Goal: Task Accomplishment & Management: Manage account settings

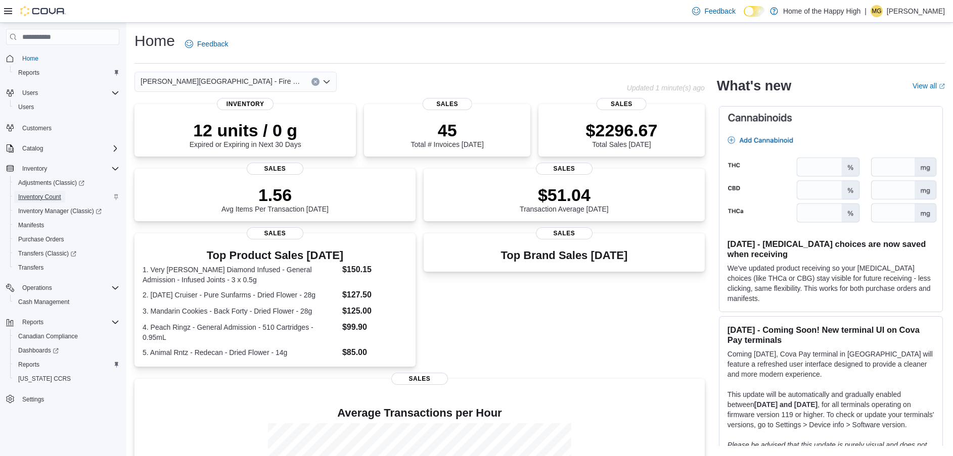
click at [40, 201] on span "Inventory Count" at bounding box center [39, 197] width 43 height 12
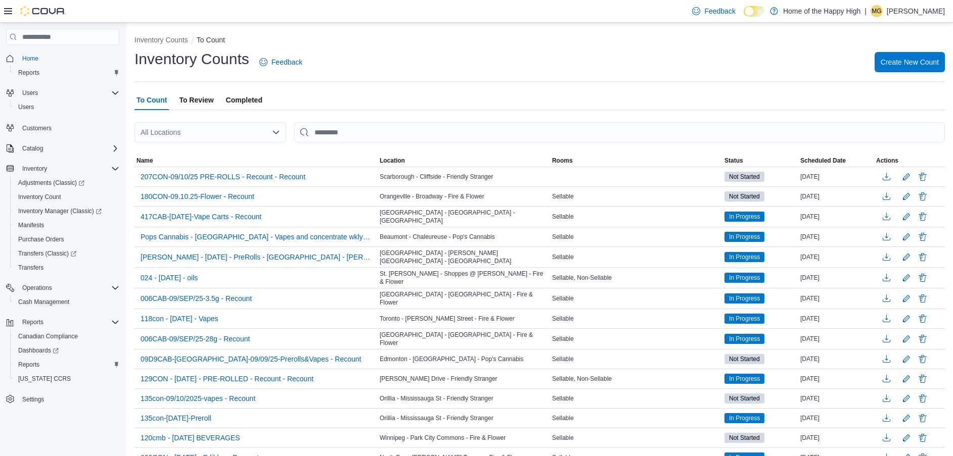
click at [194, 96] on span "To Review" at bounding box center [196, 100] width 34 height 20
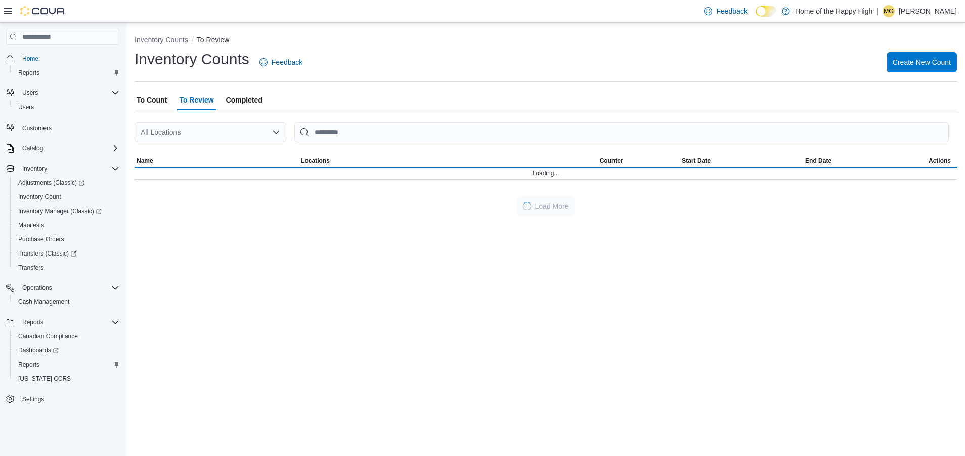
click at [194, 137] on div "All Locations" at bounding box center [210, 132] width 152 height 20
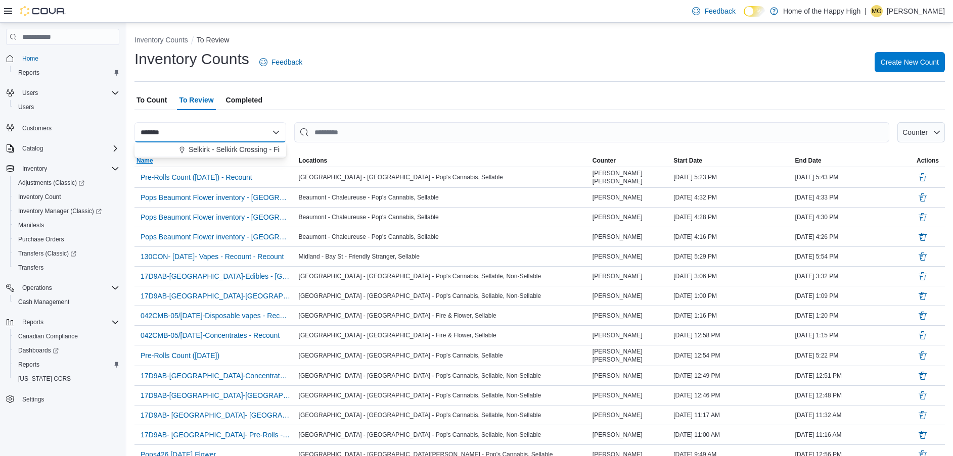
type input "*******"
click at [202, 136] on div "*******" at bounding box center [210, 132] width 152 height 20
click at [202, 153] on span "Selkirk - Selkirk Crossing - Fire & Flower" at bounding box center [252, 150] width 127 height 10
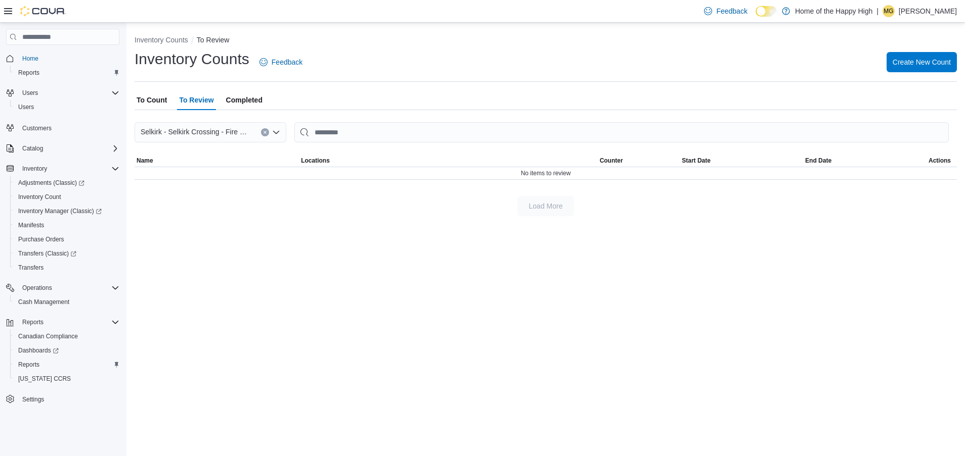
click at [155, 101] on span "To Count" at bounding box center [151, 100] width 30 height 20
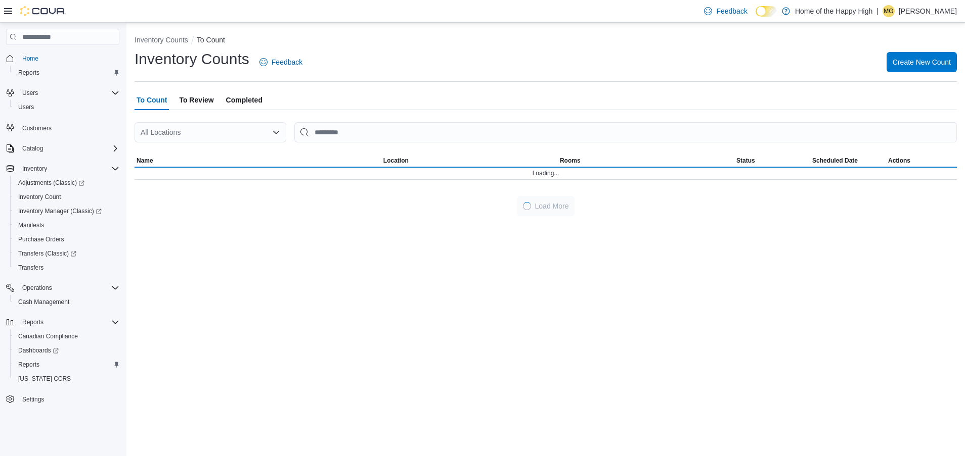
click at [191, 132] on div "All Locations" at bounding box center [210, 132] width 152 height 20
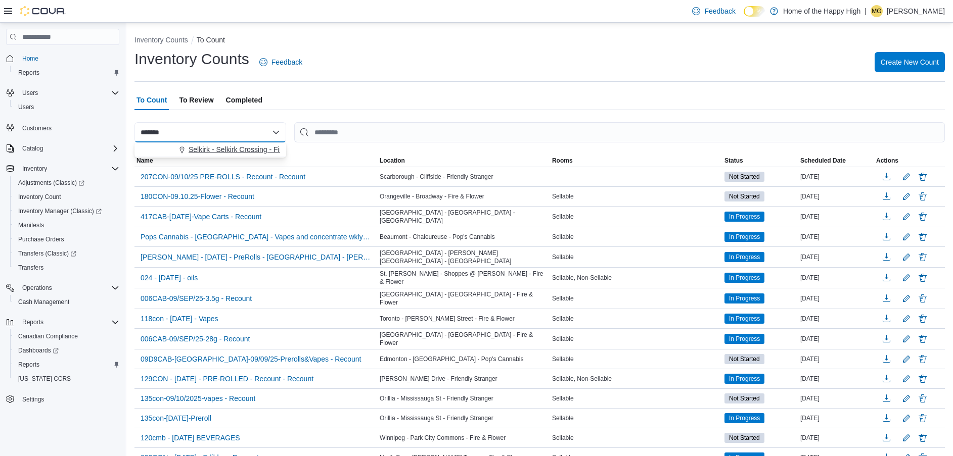
type input "*******"
click at [199, 150] on span "Selkirk - Selkirk Crossing - Fire & Flower" at bounding box center [252, 150] width 127 height 10
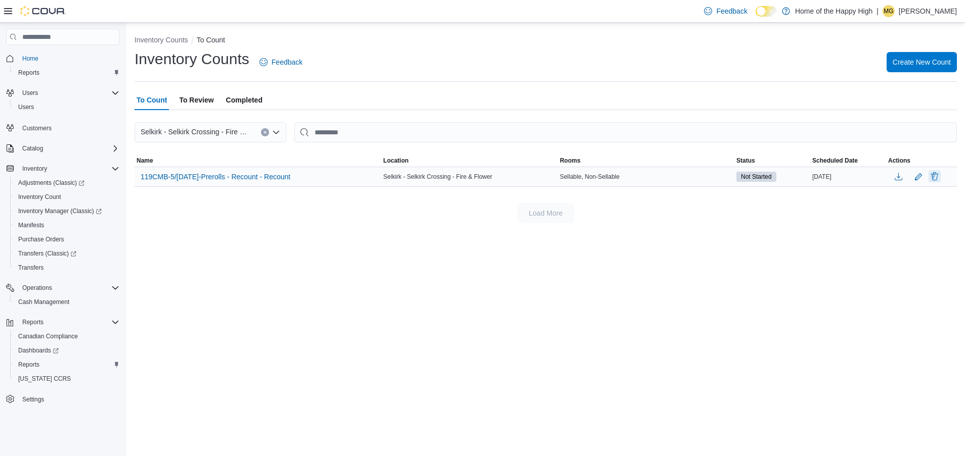
click at [935, 175] on button "Delete" at bounding box center [934, 176] width 12 height 12
click at [890, 255] on div "You are in a dialog. Press Escape, or tap/click outside the dialog to close. Ar…" at bounding box center [885, 225] width 143 height 73
click at [900, 243] on span "Delete" at bounding box center [905, 243] width 20 height 10
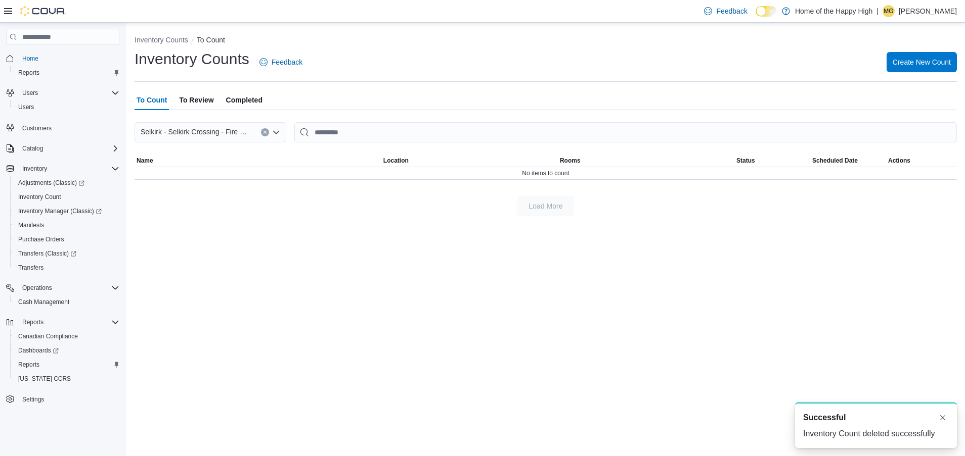
click at [251, 99] on span "Completed" at bounding box center [244, 100] width 36 height 20
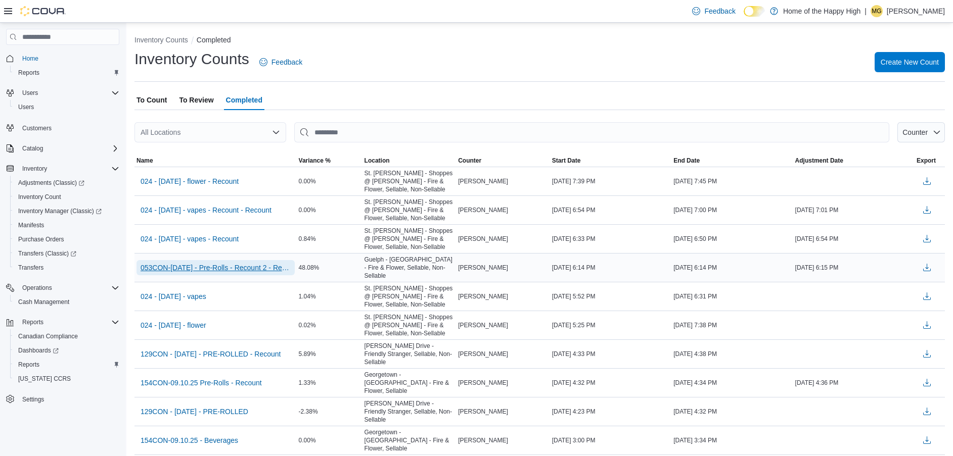
click at [211, 263] on span "053CON-Sept/10/25 - Pre-Rolls - Recount 2 - Recount" at bounding box center [216, 268] width 150 height 10
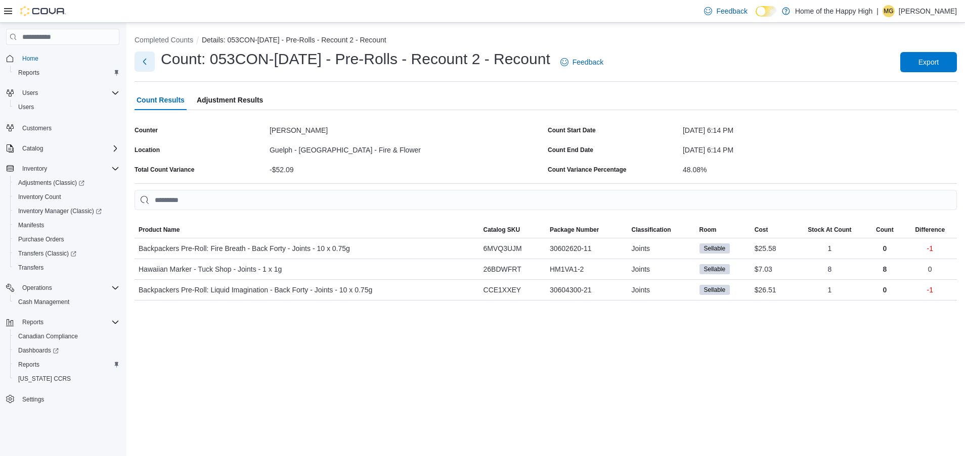
click at [143, 57] on button "Next" at bounding box center [144, 62] width 20 height 20
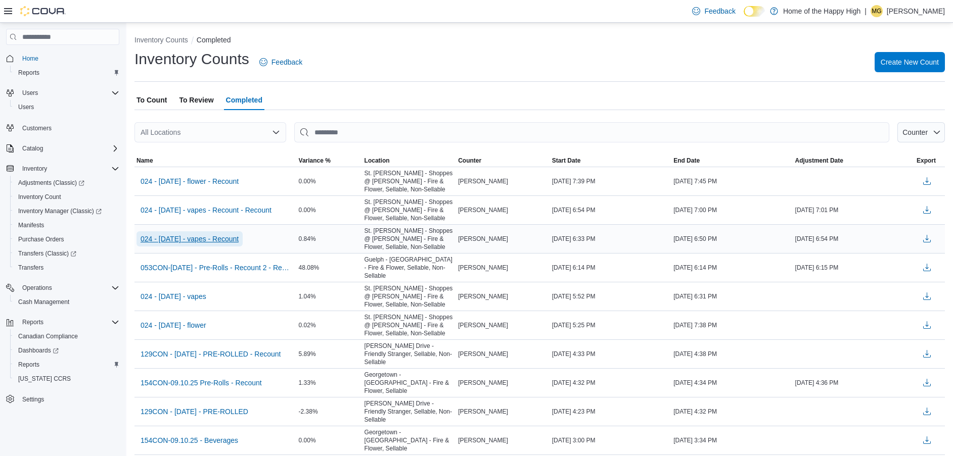
click at [230, 238] on span "024 - 09.10.2025 - vapes - Recount" at bounding box center [190, 239] width 98 height 10
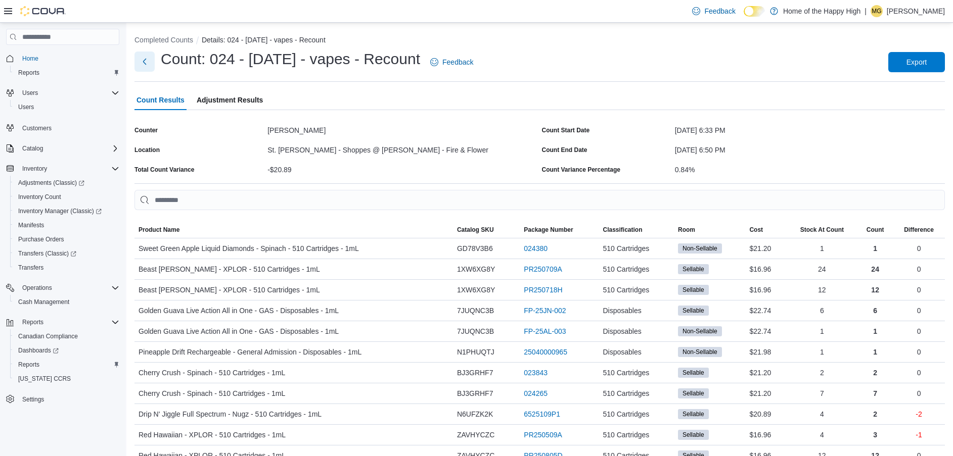
click at [147, 62] on button "Next" at bounding box center [144, 62] width 20 height 20
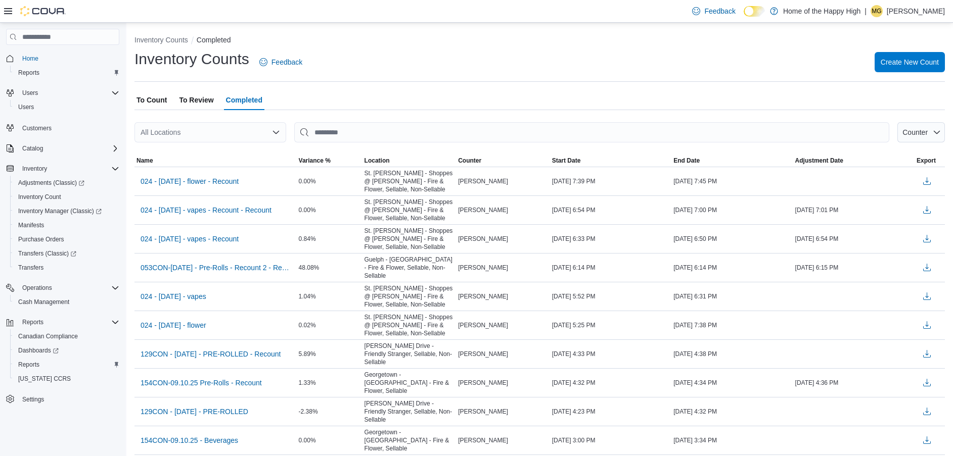
click at [227, 129] on div "All Locations" at bounding box center [210, 132] width 152 height 20
type input "*******"
click at [228, 147] on span "Selkirk - Selkirk Crossing - Fire & Flower" at bounding box center [252, 150] width 127 height 10
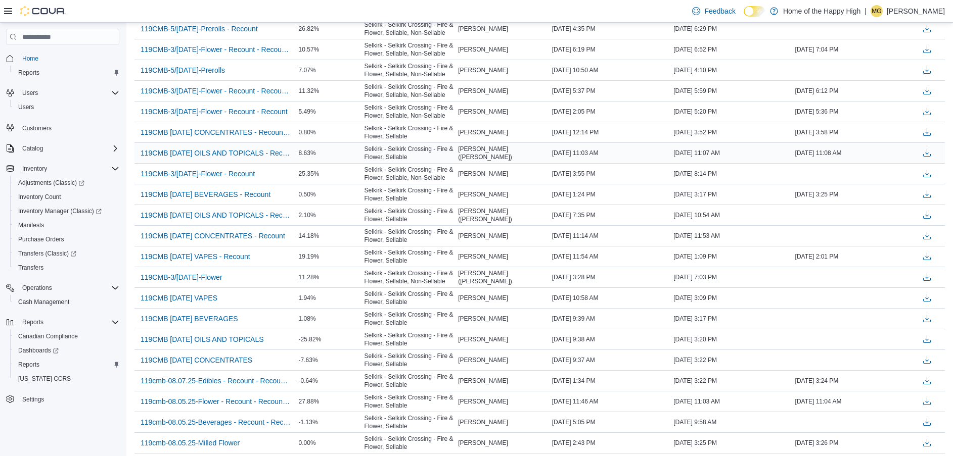
scroll to position [150, 0]
click at [249, 134] on span "119CMB 09.03.25 CONCENTRATES - Recount - Recount" at bounding box center [216, 131] width 150 height 10
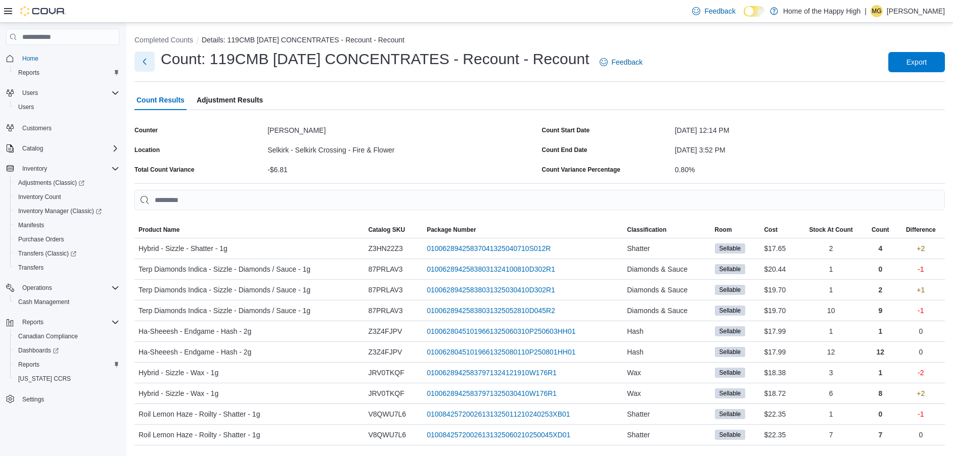
click at [147, 62] on button "Next" at bounding box center [144, 62] width 20 height 20
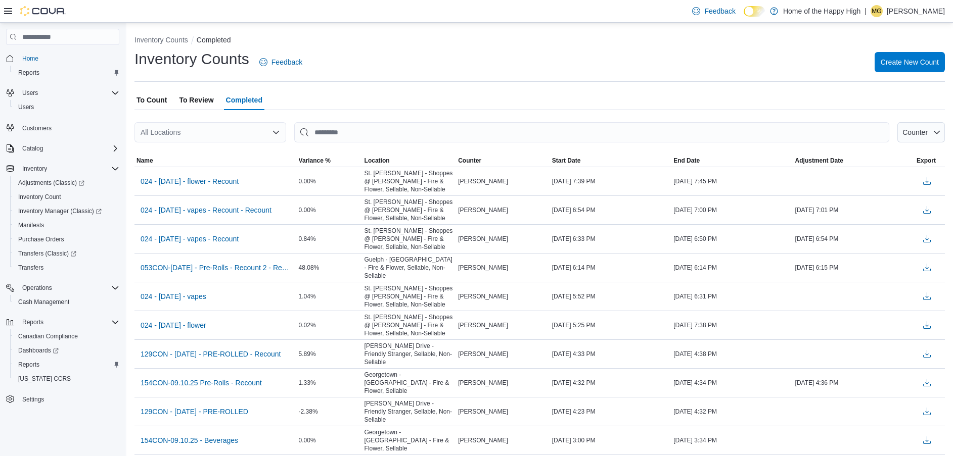
click at [212, 136] on div "All Locations" at bounding box center [210, 132] width 152 height 20
type input "*******"
click at [216, 148] on span "Selkirk - Selkirk Crossing - Fire & Flower" at bounding box center [252, 150] width 127 height 10
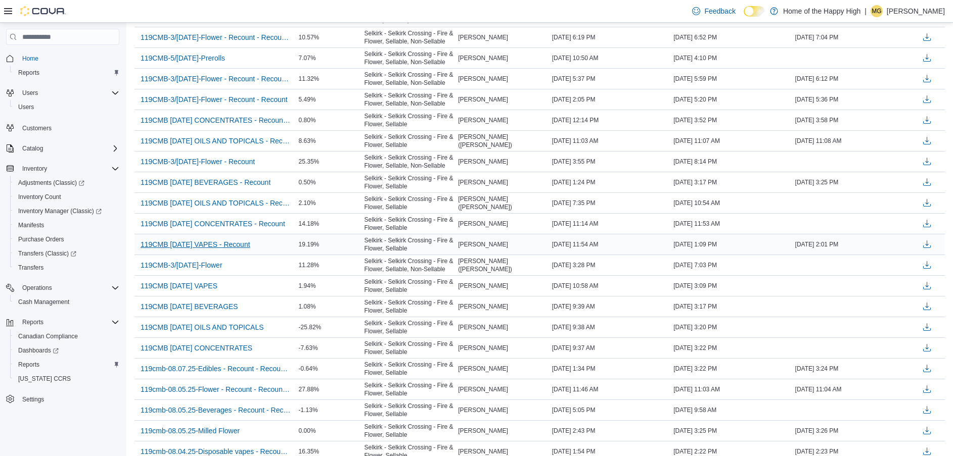
scroll to position [162, 0]
click at [253, 140] on span "119CMB 09.03.25 OILS AND TOPICALS - Recount - Recount" at bounding box center [216, 139] width 150 height 10
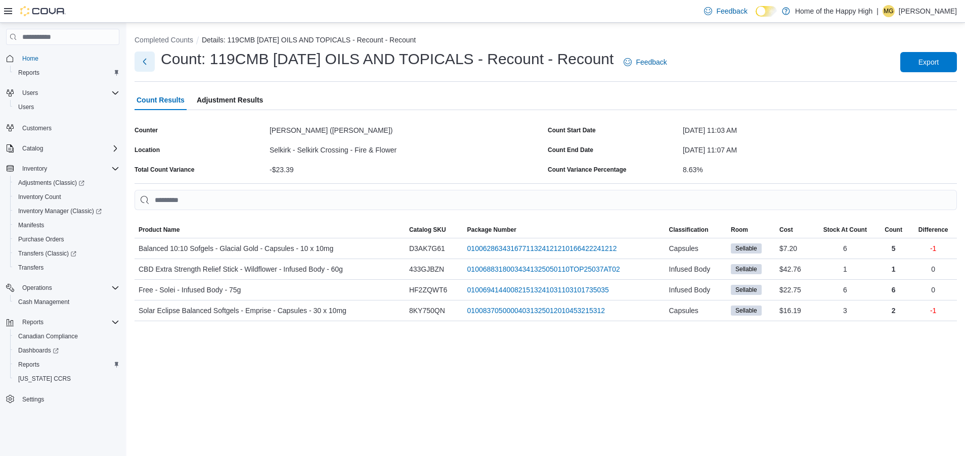
click at [145, 63] on button "Next" at bounding box center [144, 62] width 20 height 20
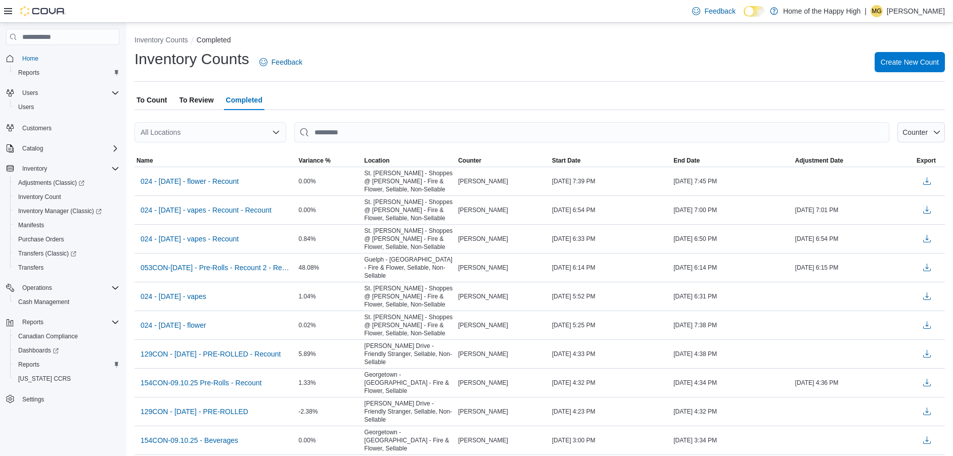
click at [214, 136] on div "All Locations" at bounding box center [210, 132] width 152 height 20
type input "*******"
click at [216, 149] on span "Selkirk - Selkirk Crossing - Fire & Flower" at bounding box center [252, 150] width 127 height 10
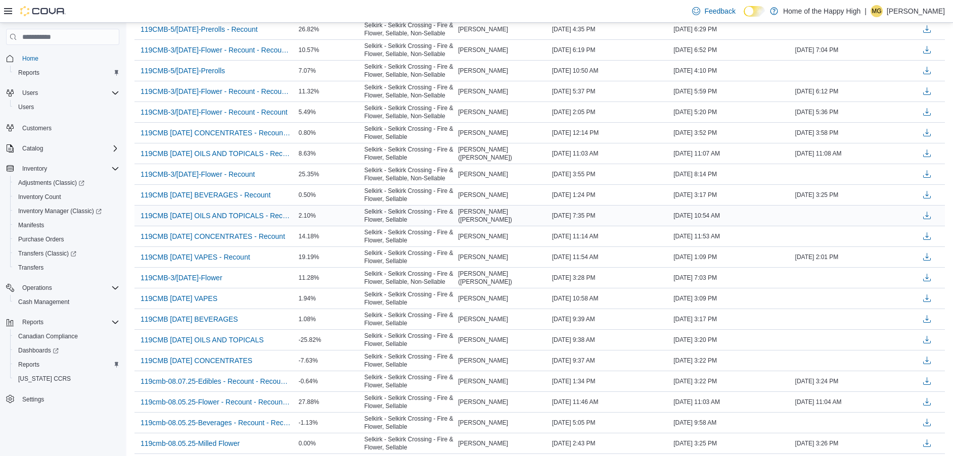
scroll to position [149, 0]
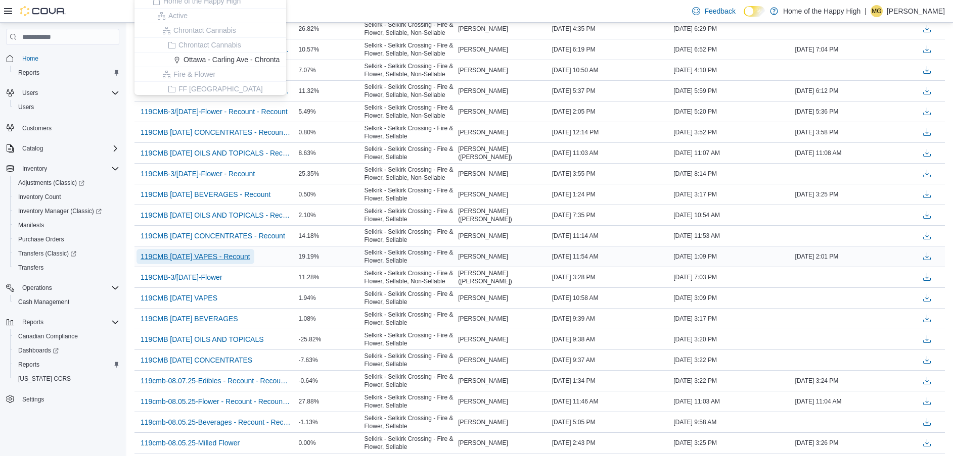
click at [242, 257] on span "119CMB 09.03.25 VAPES - Recount" at bounding box center [196, 257] width 110 height 10
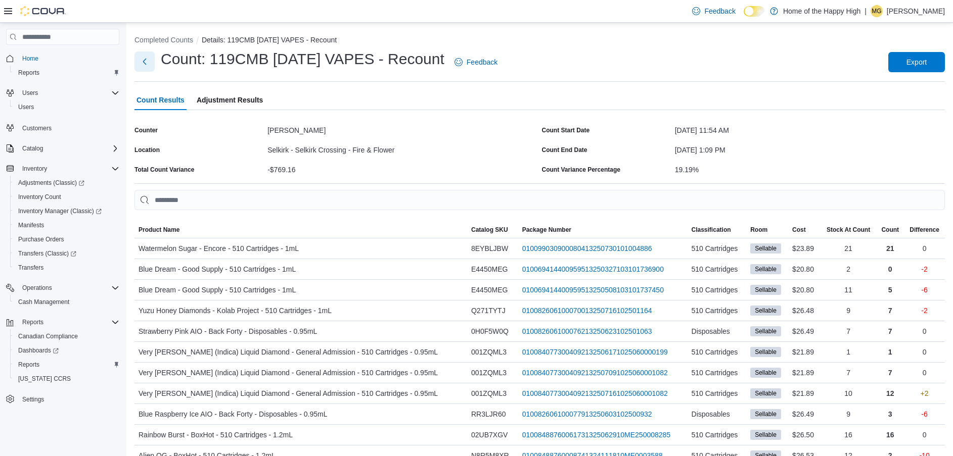
click at [148, 65] on button "Next" at bounding box center [144, 62] width 20 height 20
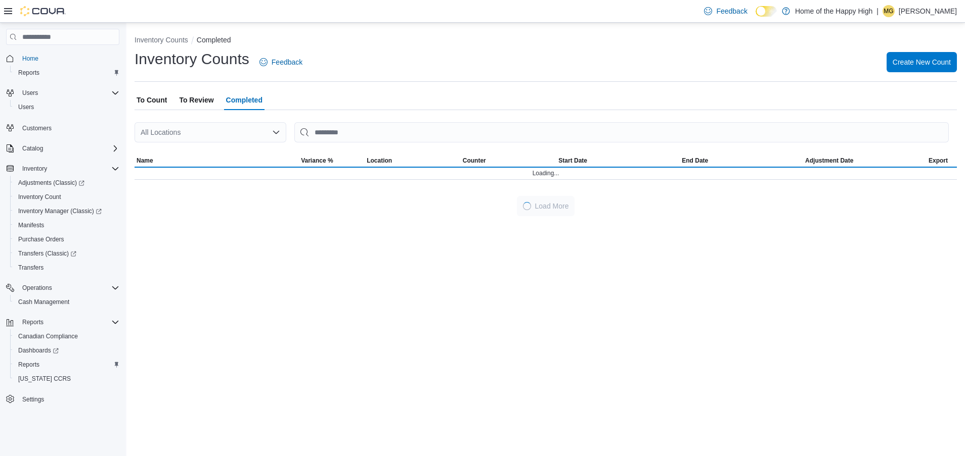
click at [222, 125] on div "All Locations" at bounding box center [210, 132] width 152 height 20
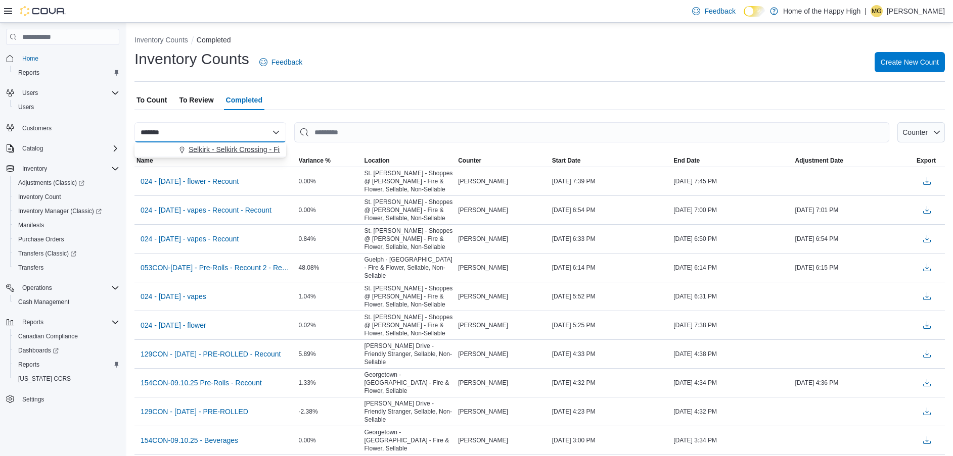
type input "*******"
click at [225, 149] on span "Selkirk - Selkirk Crossing - Fire & Flower" at bounding box center [252, 150] width 127 height 10
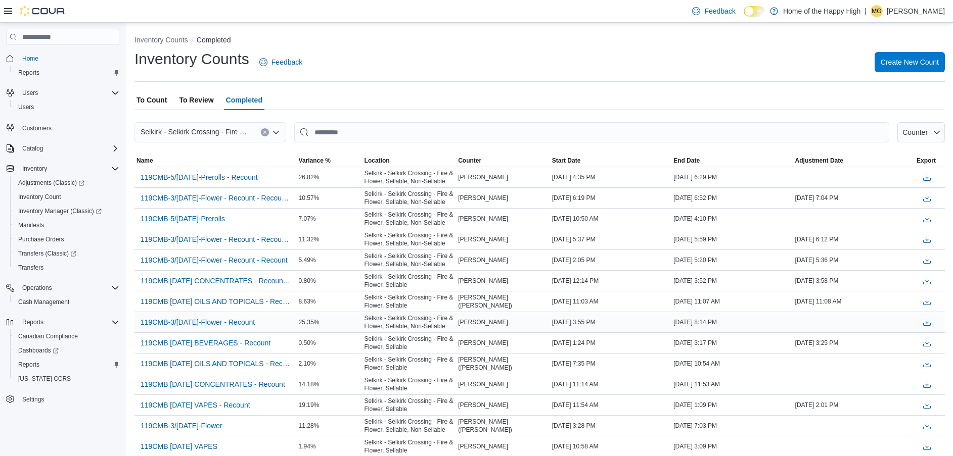
click at [655, 332] on td "Start Date September 5, 2025 3:55 PM" at bounding box center [610, 322] width 121 height 21
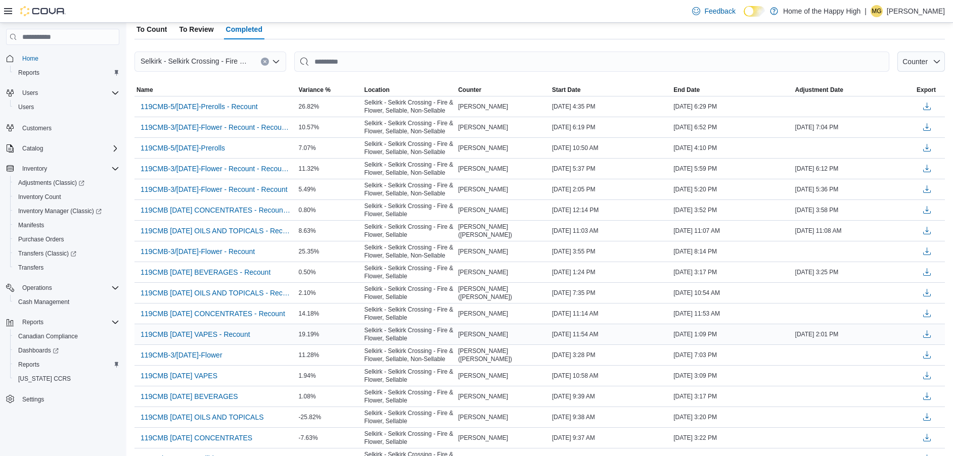
scroll to position [71, 0]
click at [257, 190] on span "119CMB-3/SEPT/25-Flower - Recount - Recount" at bounding box center [214, 189] width 147 height 10
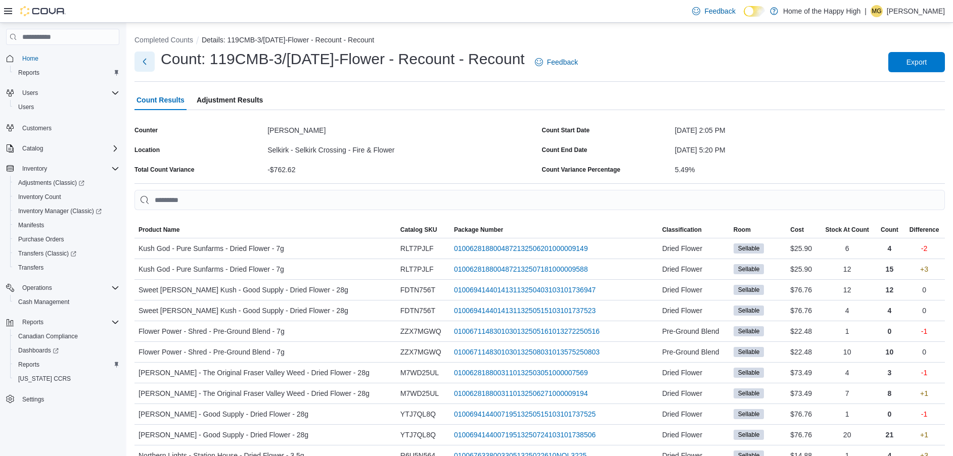
click at [150, 61] on button "Next" at bounding box center [144, 62] width 20 height 20
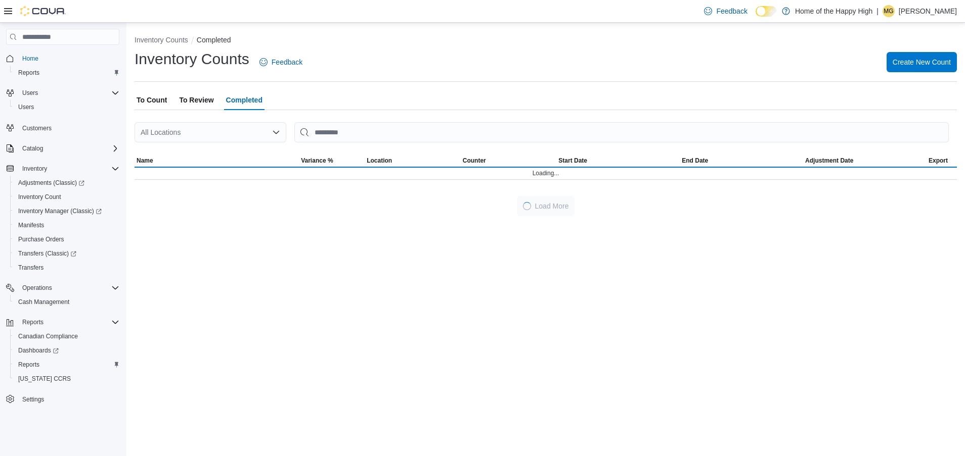
click at [198, 128] on div "All Locations" at bounding box center [210, 132] width 152 height 20
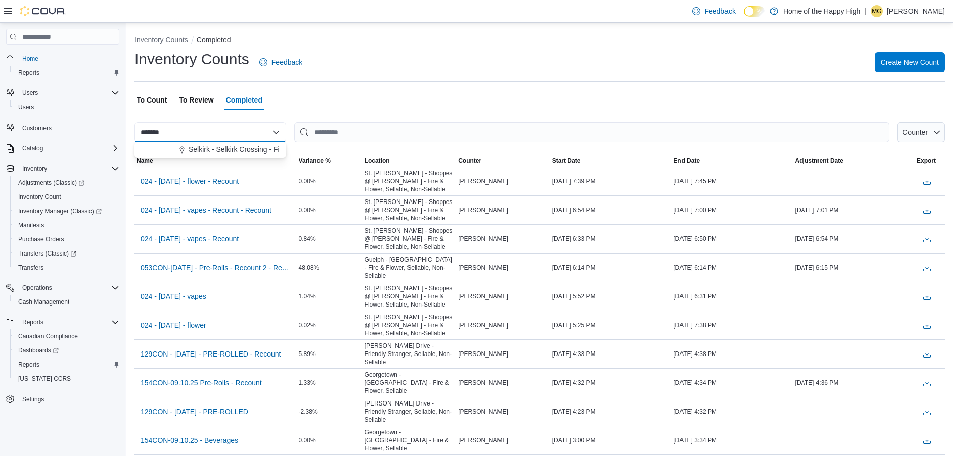
type input "*******"
click at [207, 148] on span "Selkirk - Selkirk Crossing - Fire & Flower" at bounding box center [252, 150] width 127 height 10
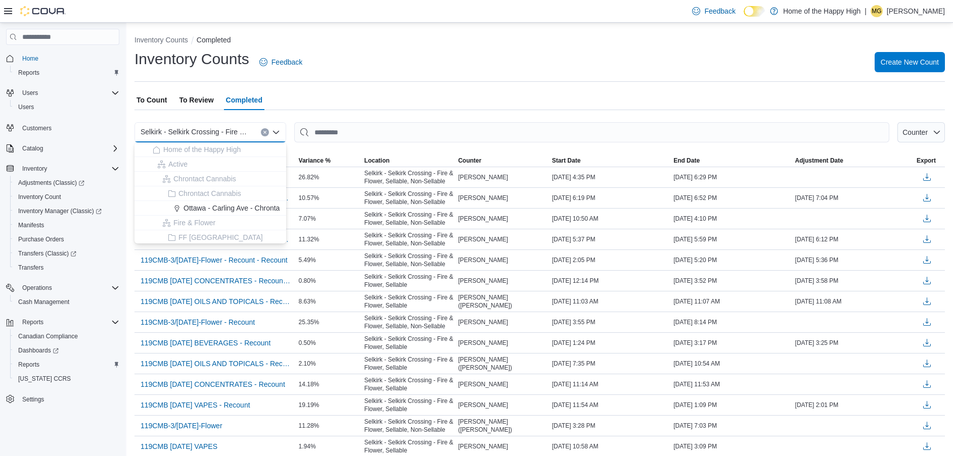
click at [361, 65] on div "Inventory Counts Feedback Create New Count" at bounding box center [539, 62] width 810 height 26
